Goal: Information Seeking & Learning: Check status

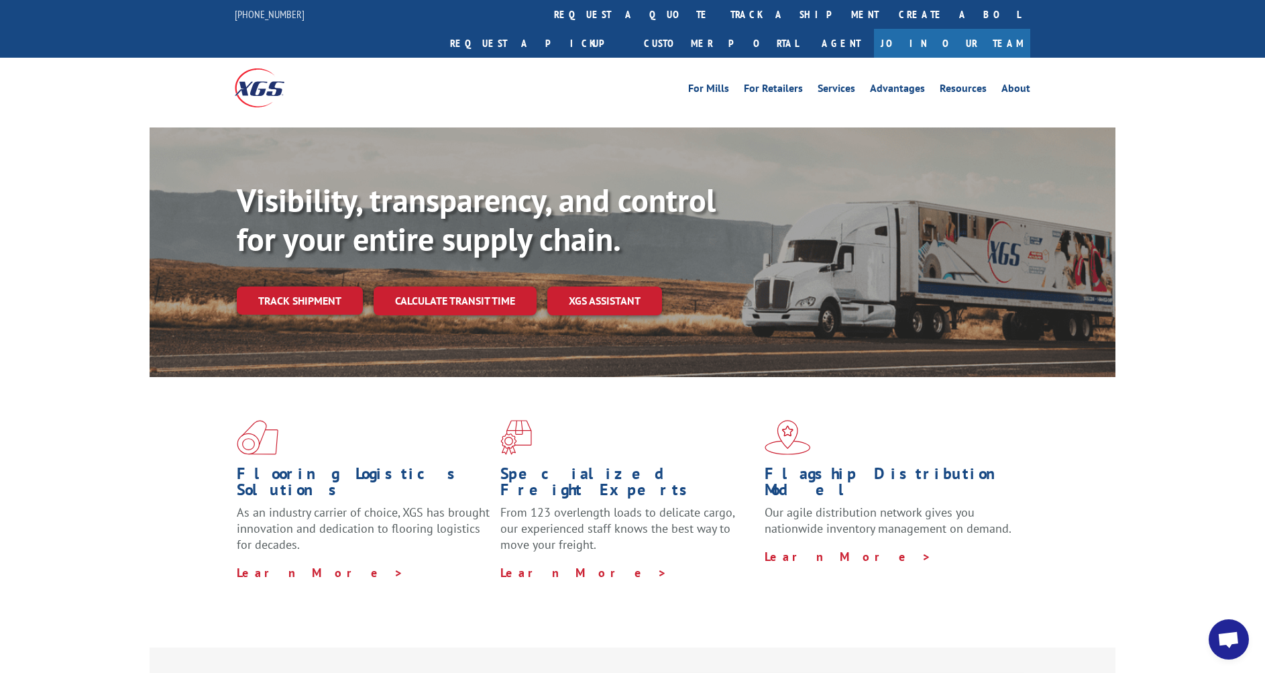
click at [325, 286] on link "Track shipment" at bounding box center [300, 300] width 126 height 28
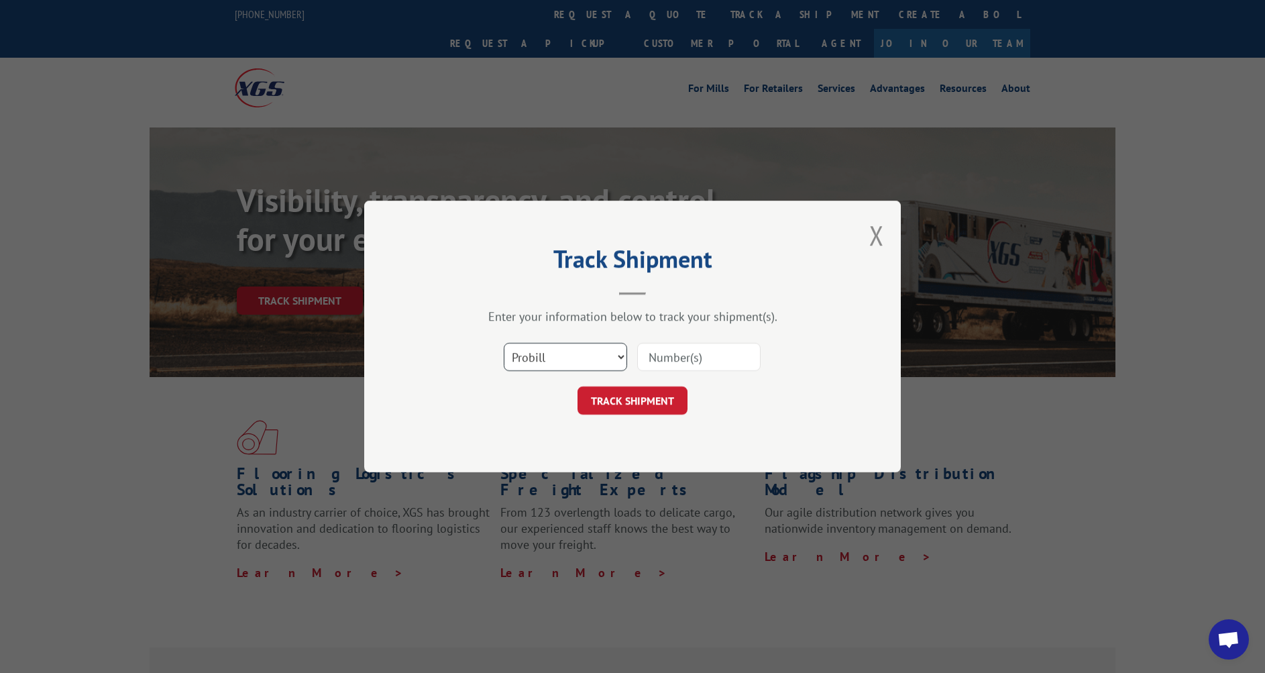
click at [608, 360] on select "Select category... Probill BOL PO" at bounding box center [565, 357] width 123 height 28
select select "bol"
click at [504, 343] on select "Select category... Probill BOL PO" at bounding box center [565, 357] width 123 height 28
click at [679, 353] on input at bounding box center [698, 357] width 123 height 28
type input "739064"
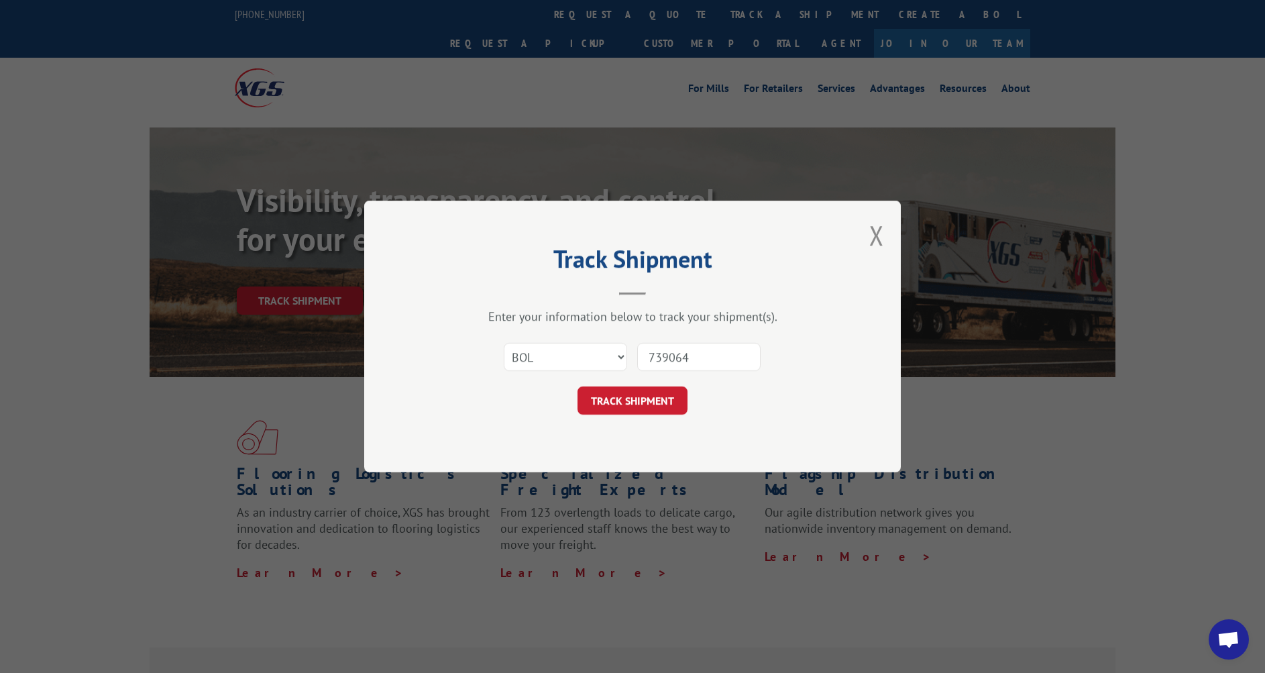
drag, startPoint x: 670, startPoint y: 398, endPoint x: 724, endPoint y: 395, distance: 54.4
click at [670, 398] on button "TRACK SHIPMENT" at bounding box center [632, 400] width 110 height 28
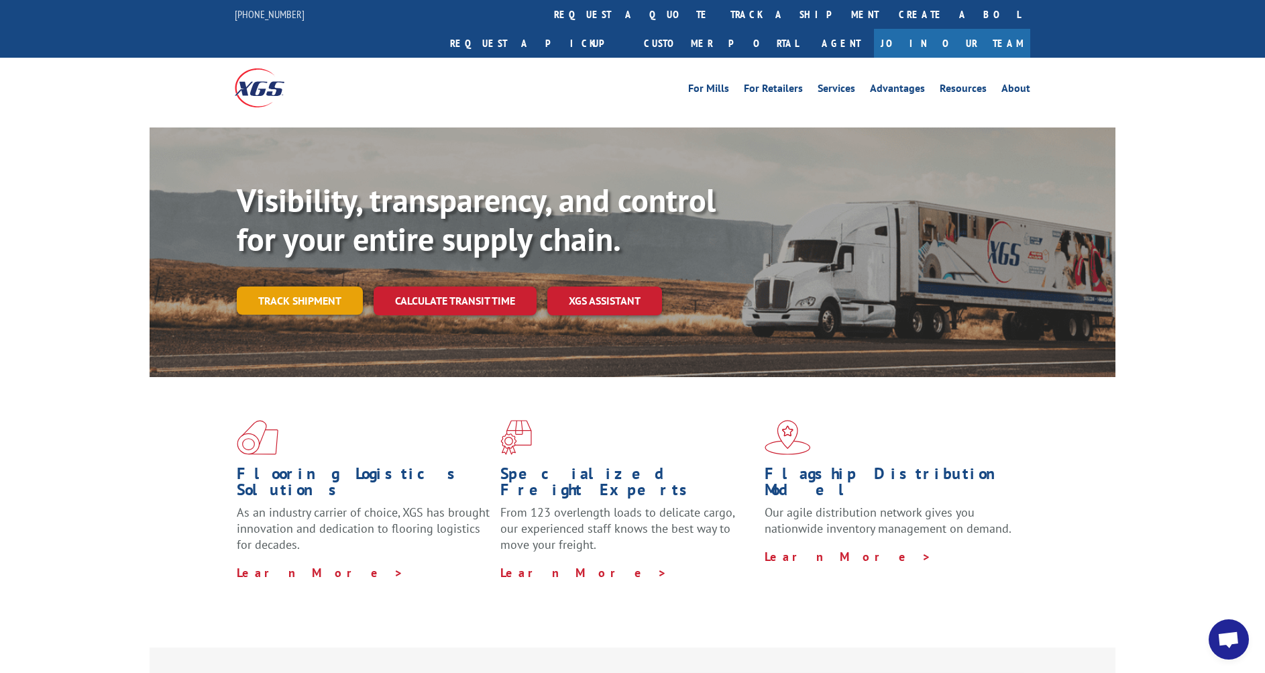
click at [322, 286] on link "Track shipment" at bounding box center [300, 300] width 126 height 28
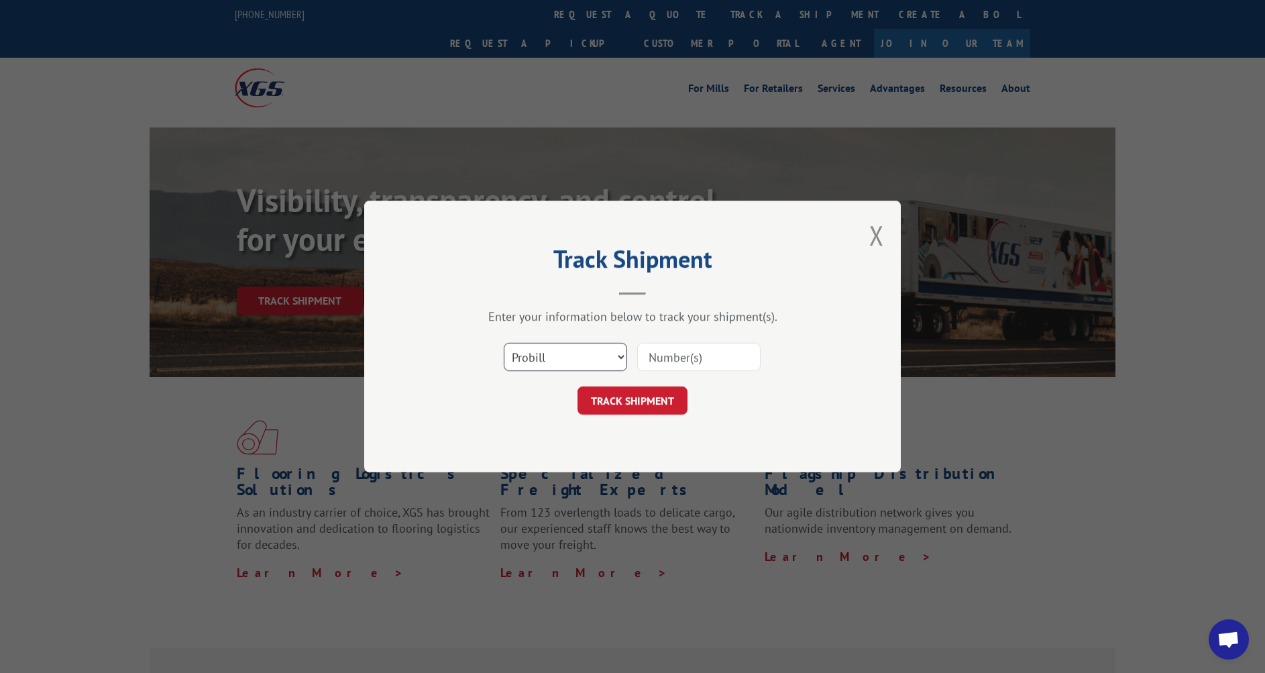
click at [543, 349] on select "Select category... Probill BOL PO" at bounding box center [565, 357] width 123 height 28
select select "bol"
click at [504, 343] on select "Select category... Probill BOL PO" at bounding box center [565, 357] width 123 height 28
click at [645, 362] on input at bounding box center [698, 357] width 123 height 28
type input "5612-68688"
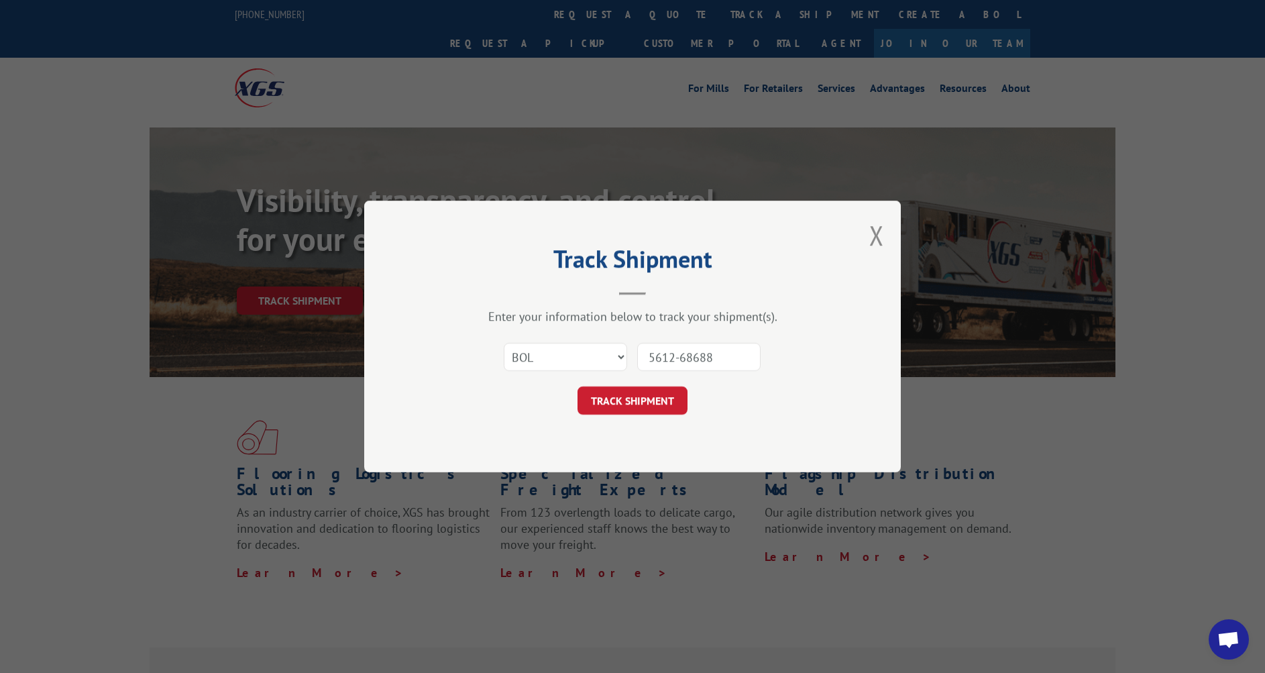
drag, startPoint x: 665, startPoint y: 394, endPoint x: 744, endPoint y: 391, distance: 79.2
click at [665, 394] on button "TRACK SHIPMENT" at bounding box center [632, 400] width 110 height 28
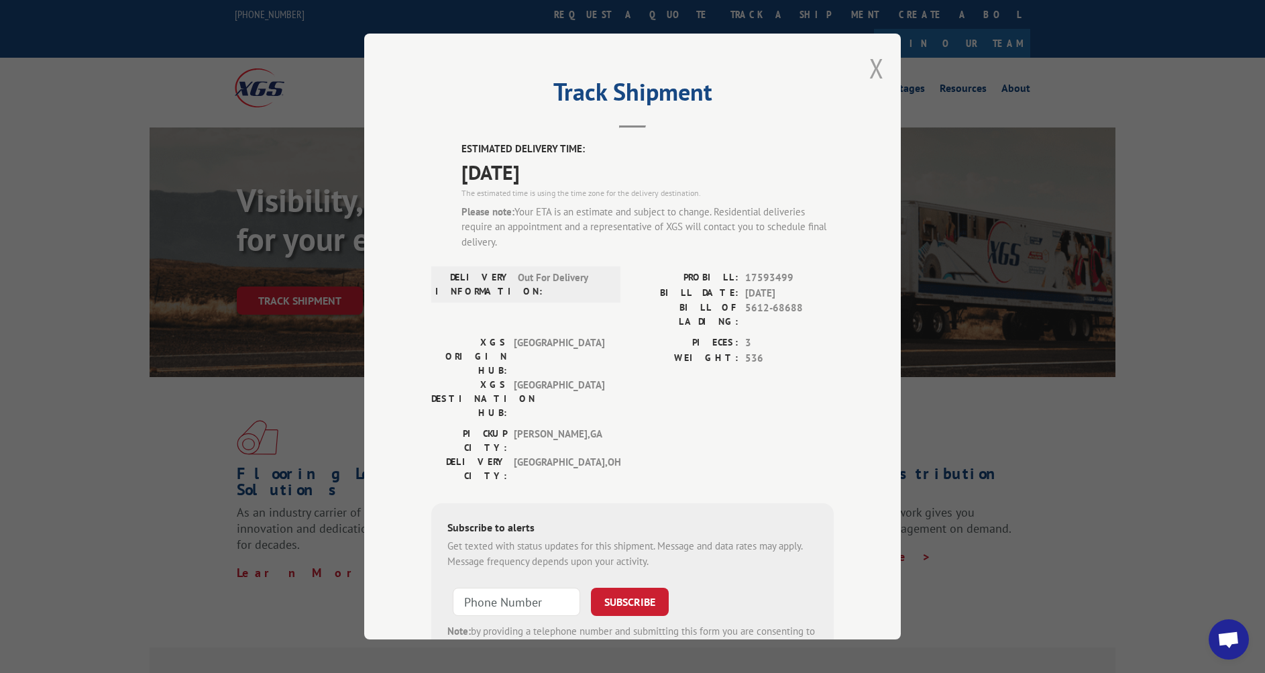
click at [879, 67] on button "Close modal" at bounding box center [876, 68] width 15 height 36
